Goal: Check status

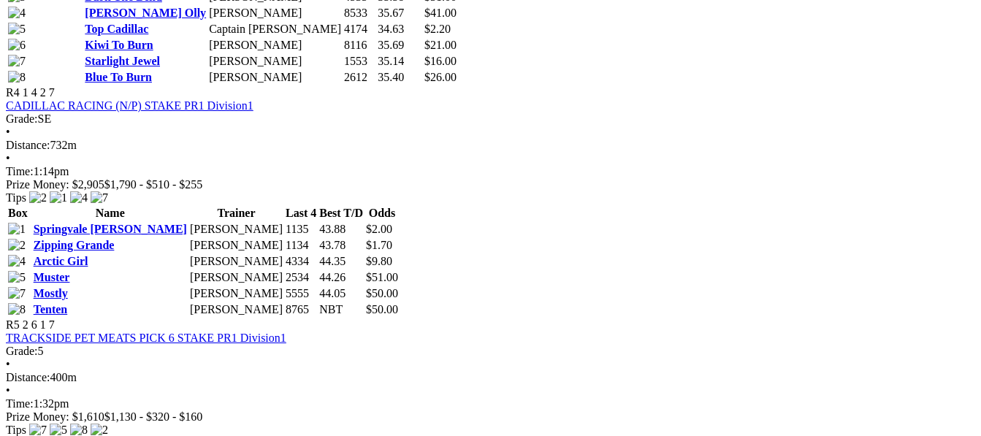
scroll to position [1479, 0]
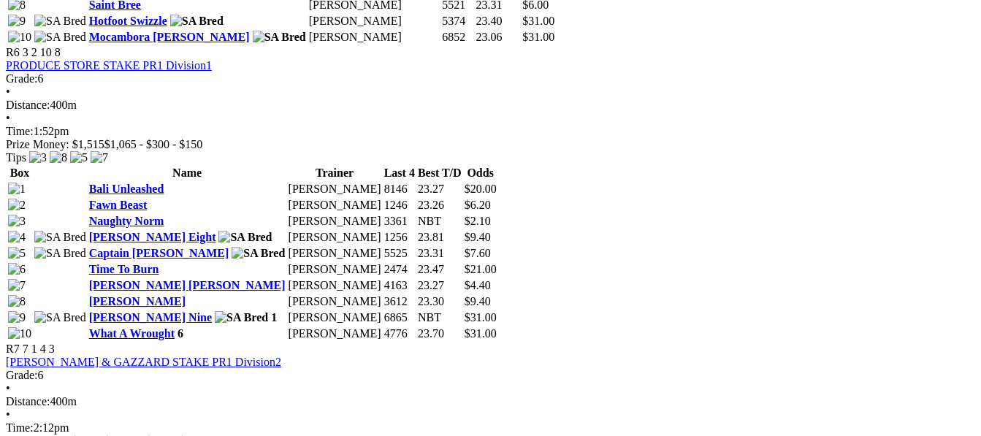
scroll to position [2132, 0]
